Goal: Information Seeking & Learning: Learn about a topic

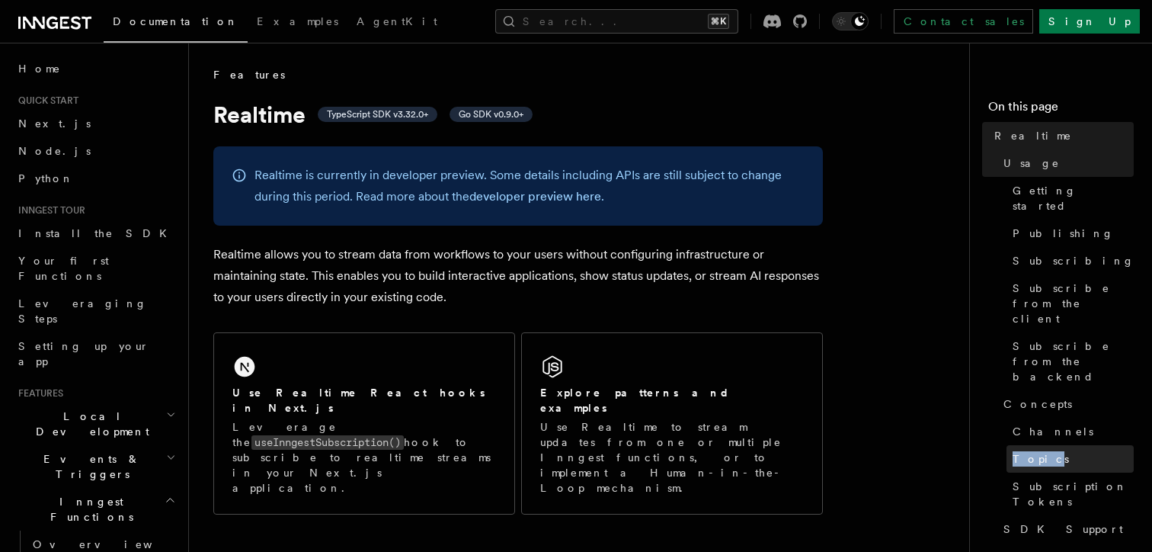
click at [1037, 451] on span "Topics" at bounding box center [1041, 458] width 56 height 15
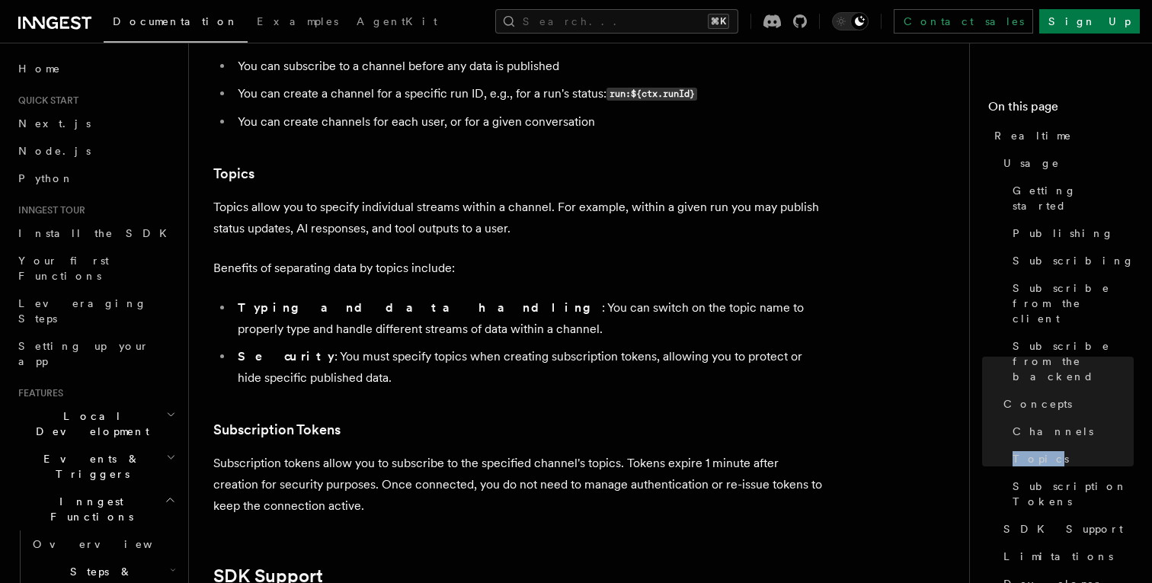
scroll to position [4056, 0]
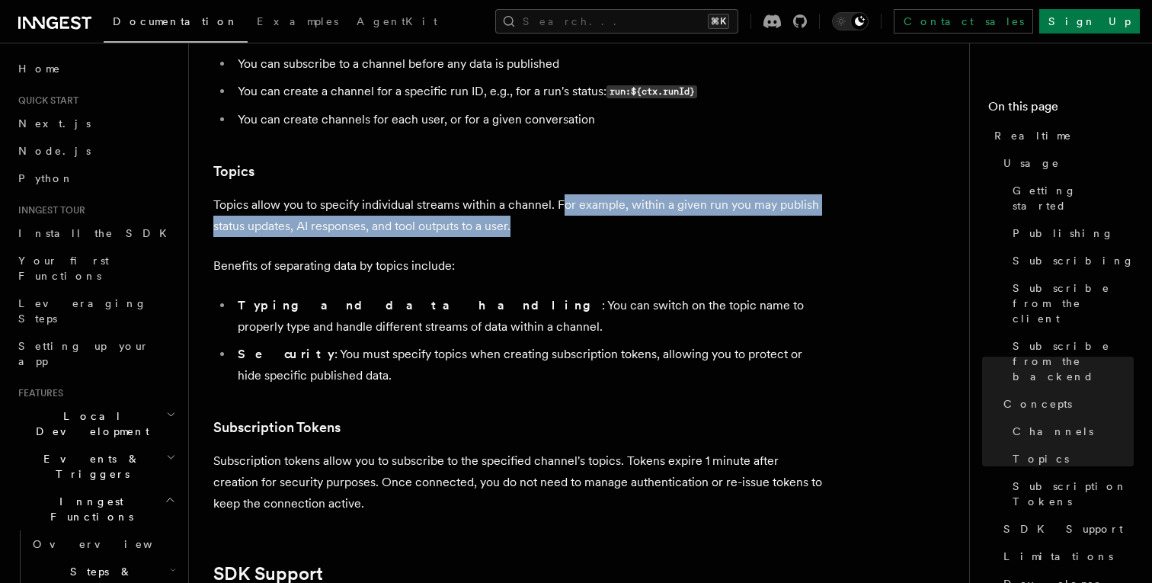
drag, startPoint x: 524, startPoint y: 194, endPoint x: 561, endPoint y: 160, distance: 50.1
click at [561, 194] on p "Topics allow you to specify individual streams within a channel. For example, w…" at bounding box center [518, 215] width 610 height 43
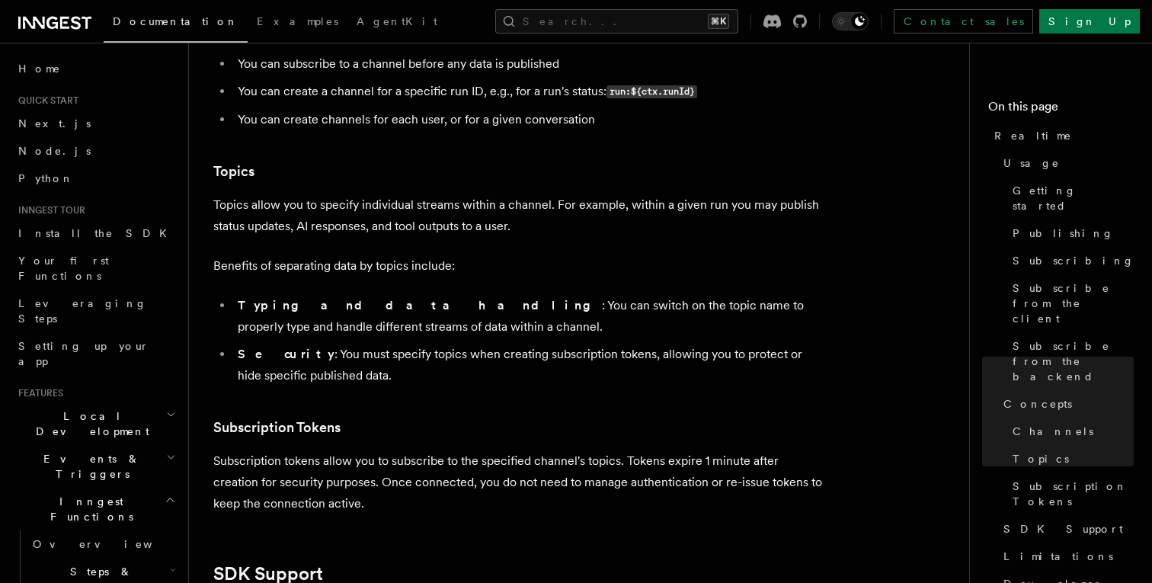
click at [611, 195] on p "Topics allow you to specify individual streams within a channel. For example, w…" at bounding box center [518, 215] width 610 height 43
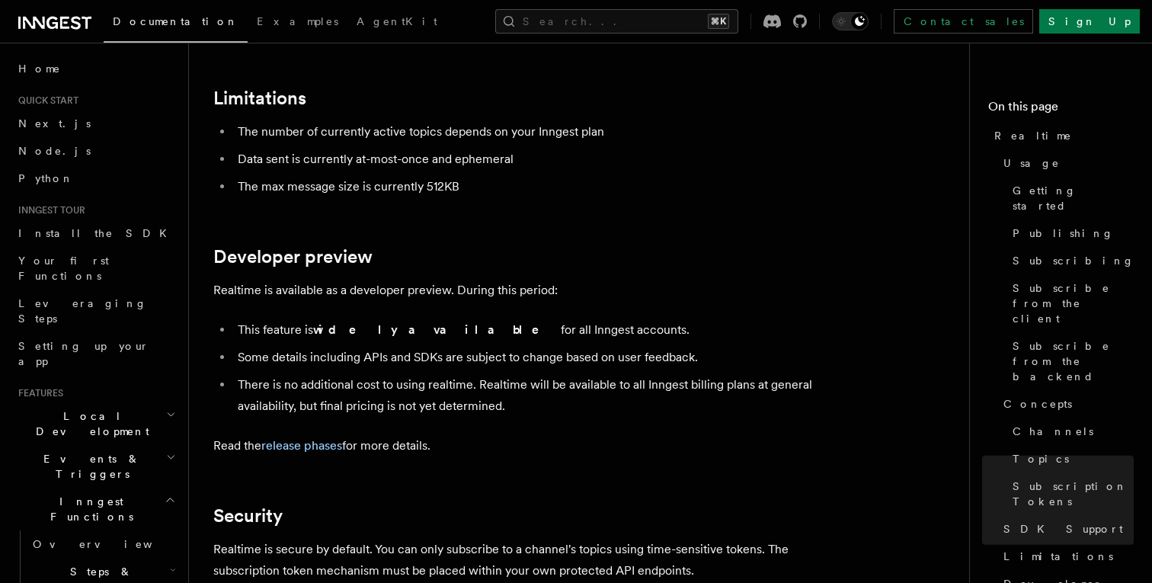
scroll to position [4784, 0]
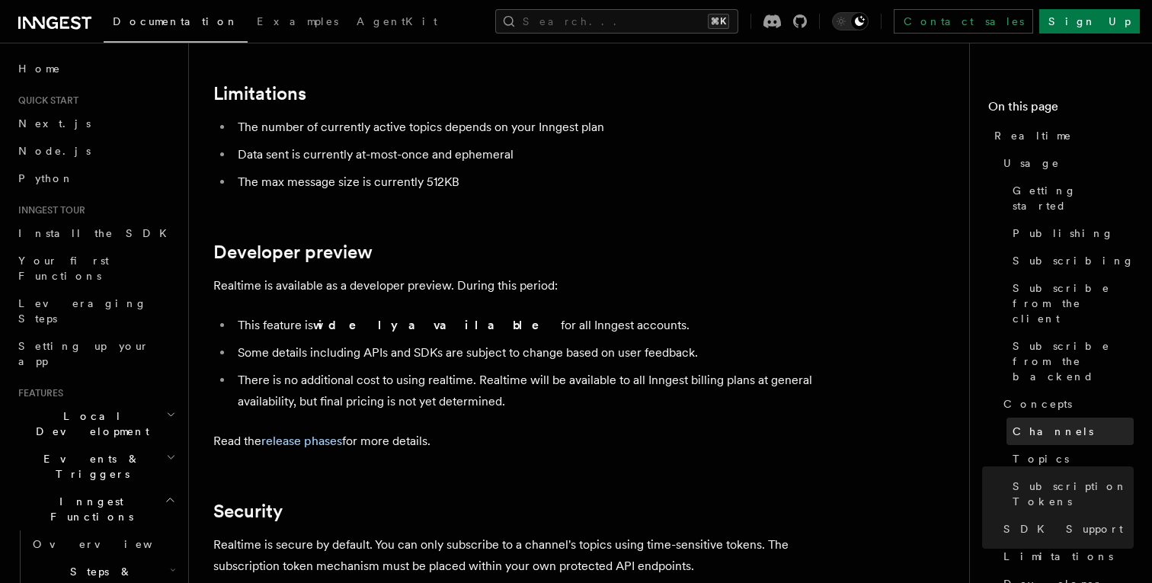
click at [1088, 418] on link "Channels" at bounding box center [1070, 431] width 127 height 27
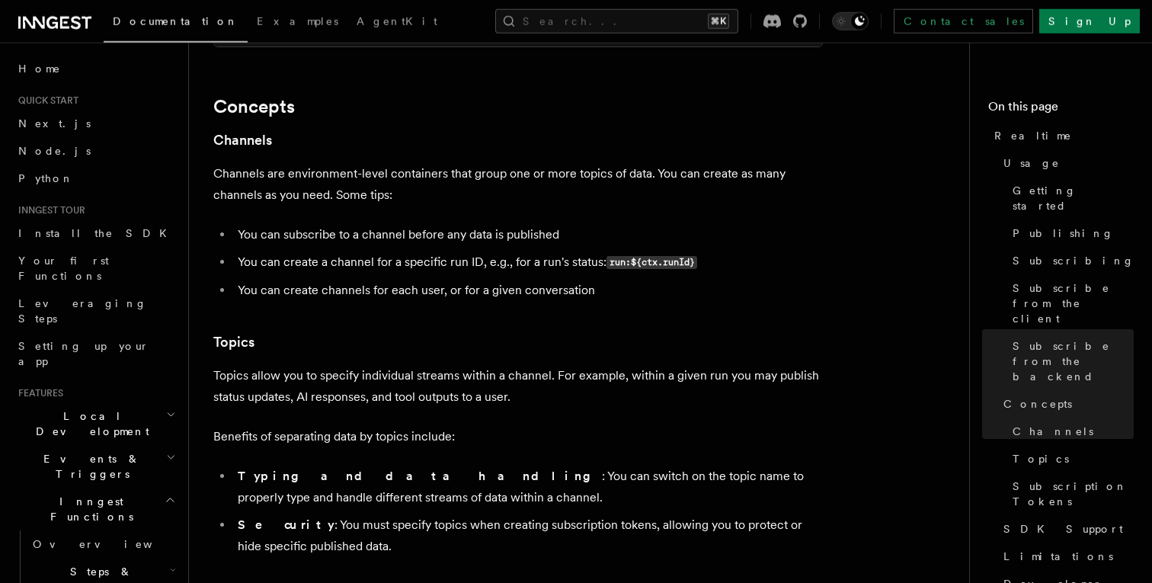
scroll to position [3881, 0]
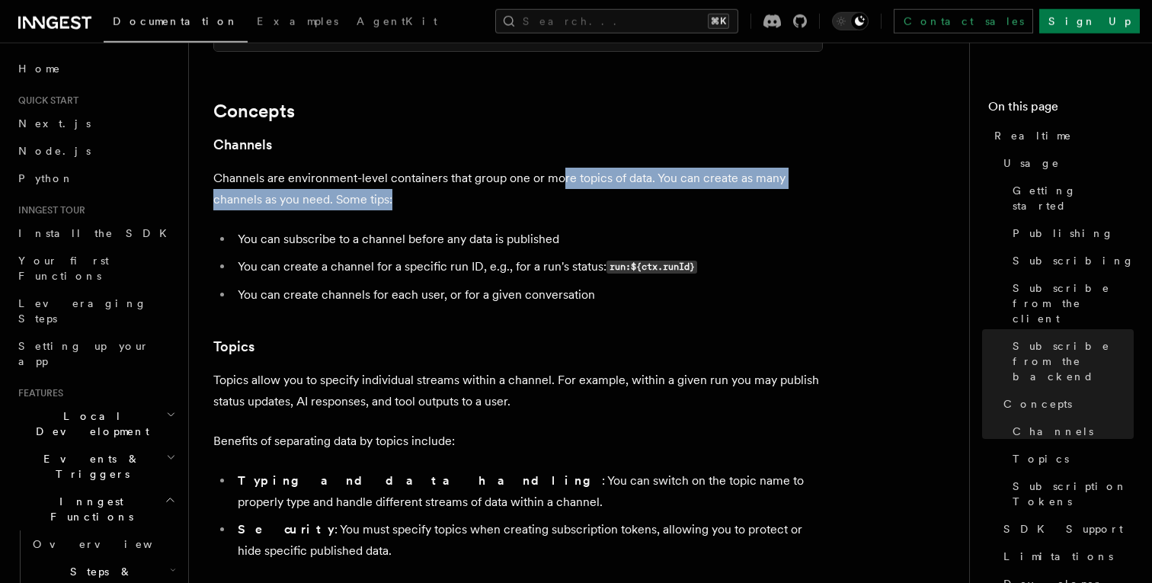
drag, startPoint x: 550, startPoint y: 155, endPoint x: 562, endPoint y: 127, distance: 30.7
click at [562, 168] on p "Channels are environment-level containers that group one or more topics of data…" at bounding box center [518, 189] width 610 height 43
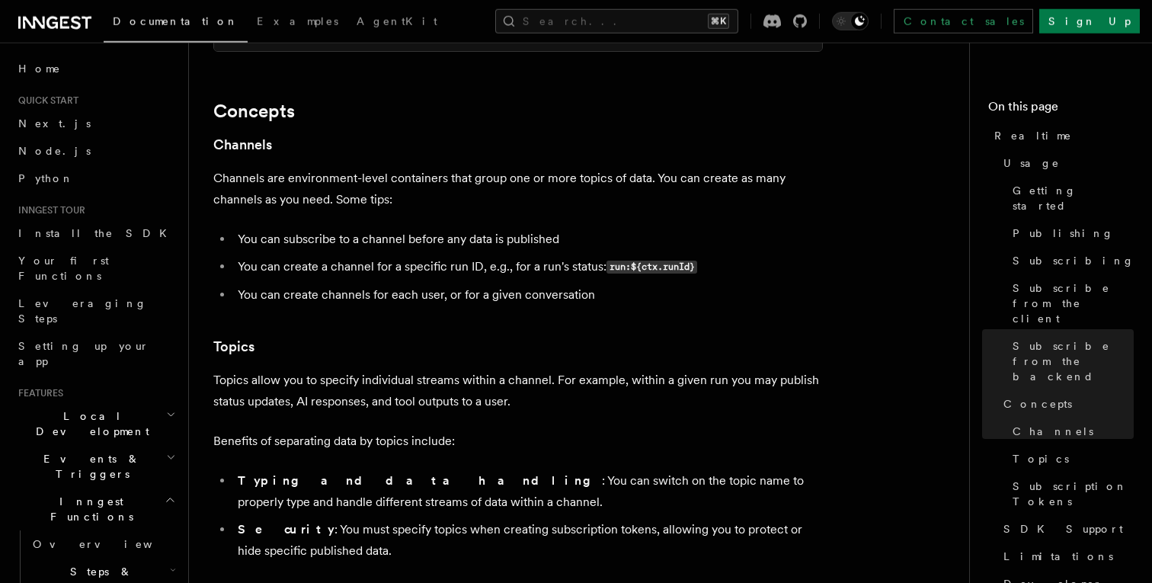
click at [563, 168] on p "Channels are environment-level containers that group one or more topics of data…" at bounding box center [518, 189] width 610 height 43
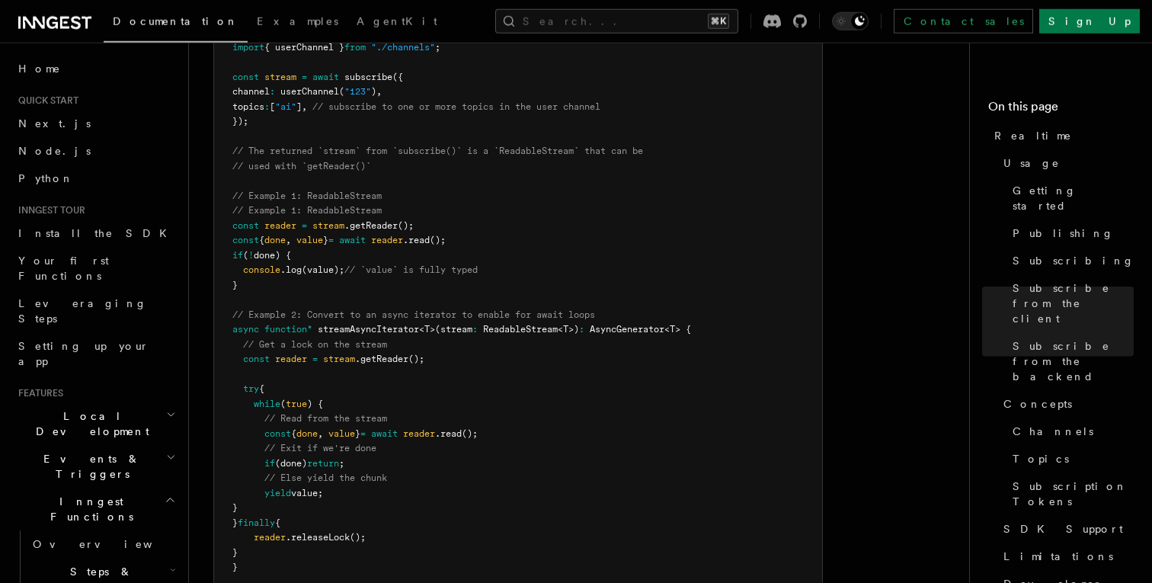
scroll to position [3242, 0]
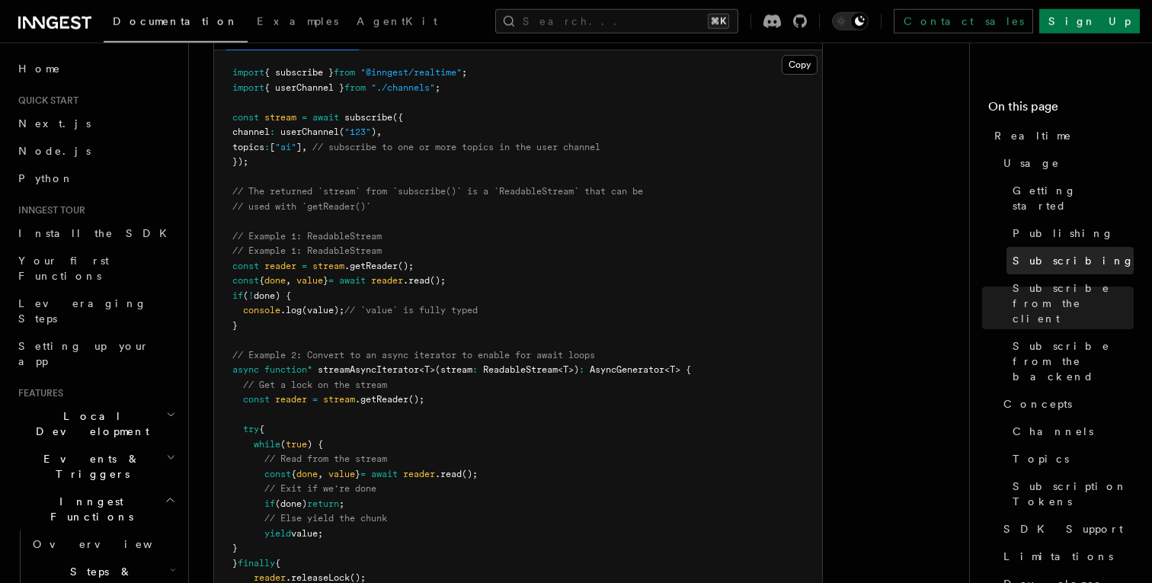
click at [1057, 253] on span "Subscribing" at bounding box center [1074, 260] width 122 height 15
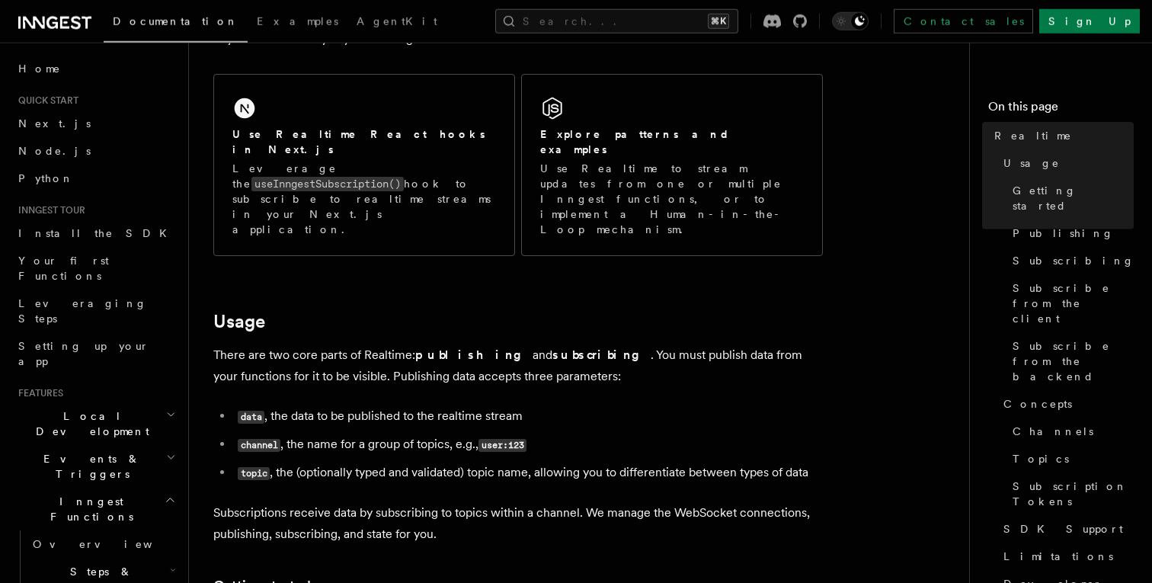
scroll to position [104, 0]
